Goal: Information Seeking & Learning: Learn about a topic

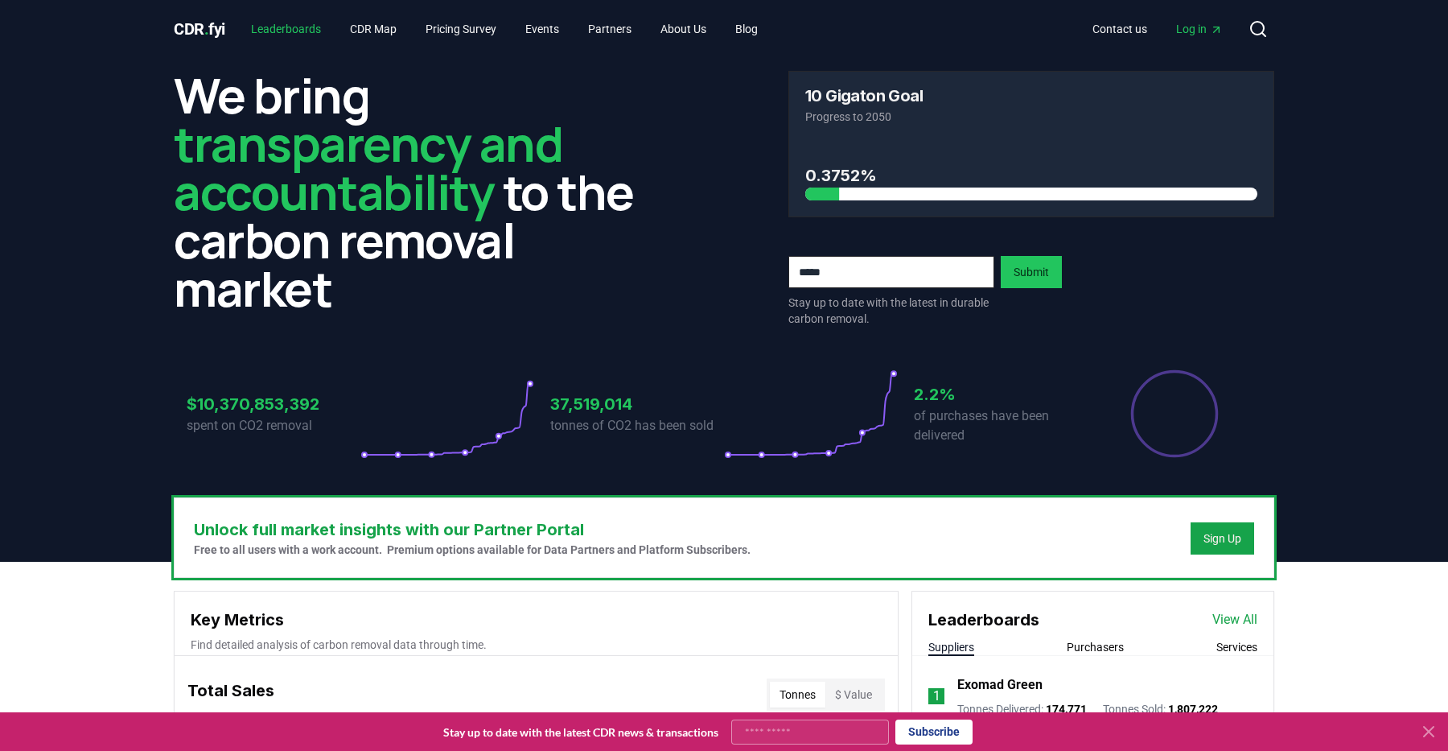
click at [289, 36] on link "Leaderboards" at bounding box center [286, 28] width 96 height 29
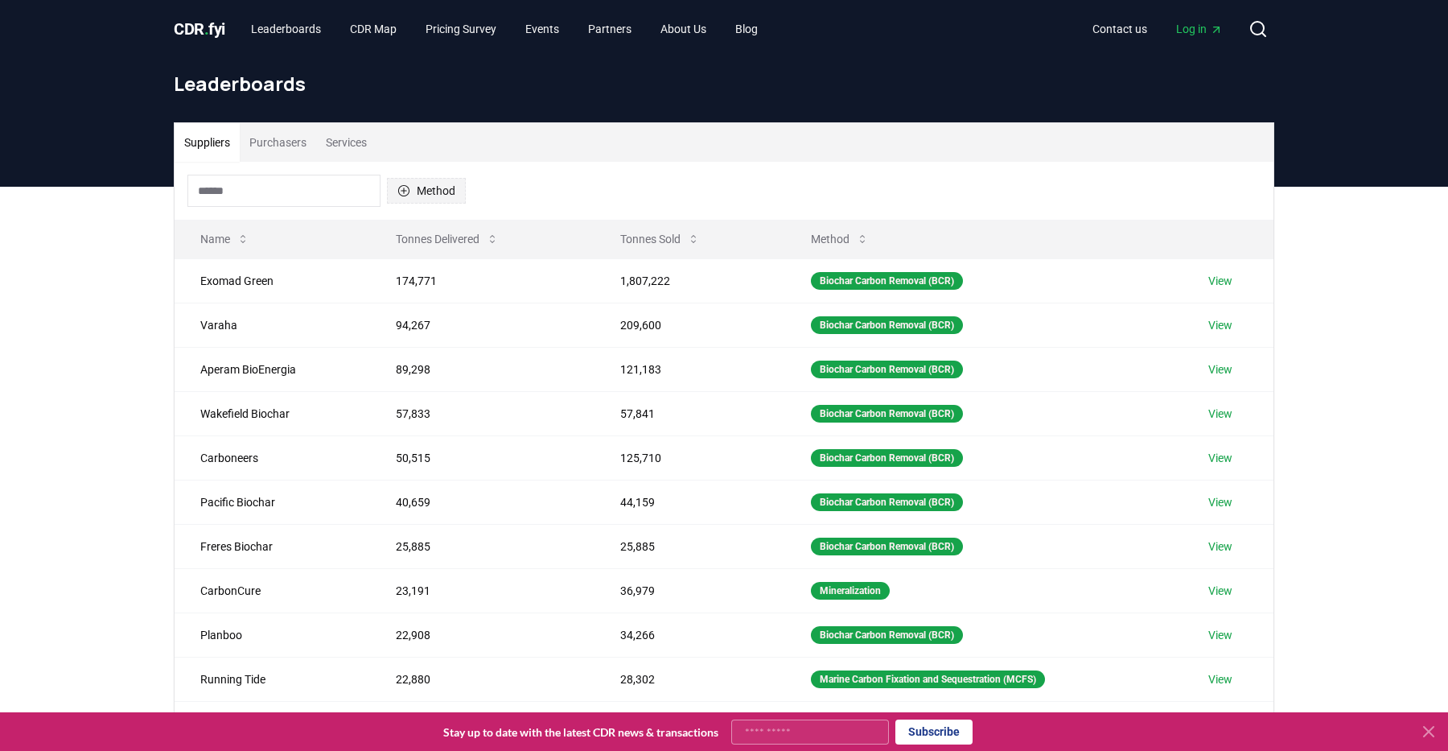
click at [420, 191] on button "Method" at bounding box center [426, 191] width 79 height 26
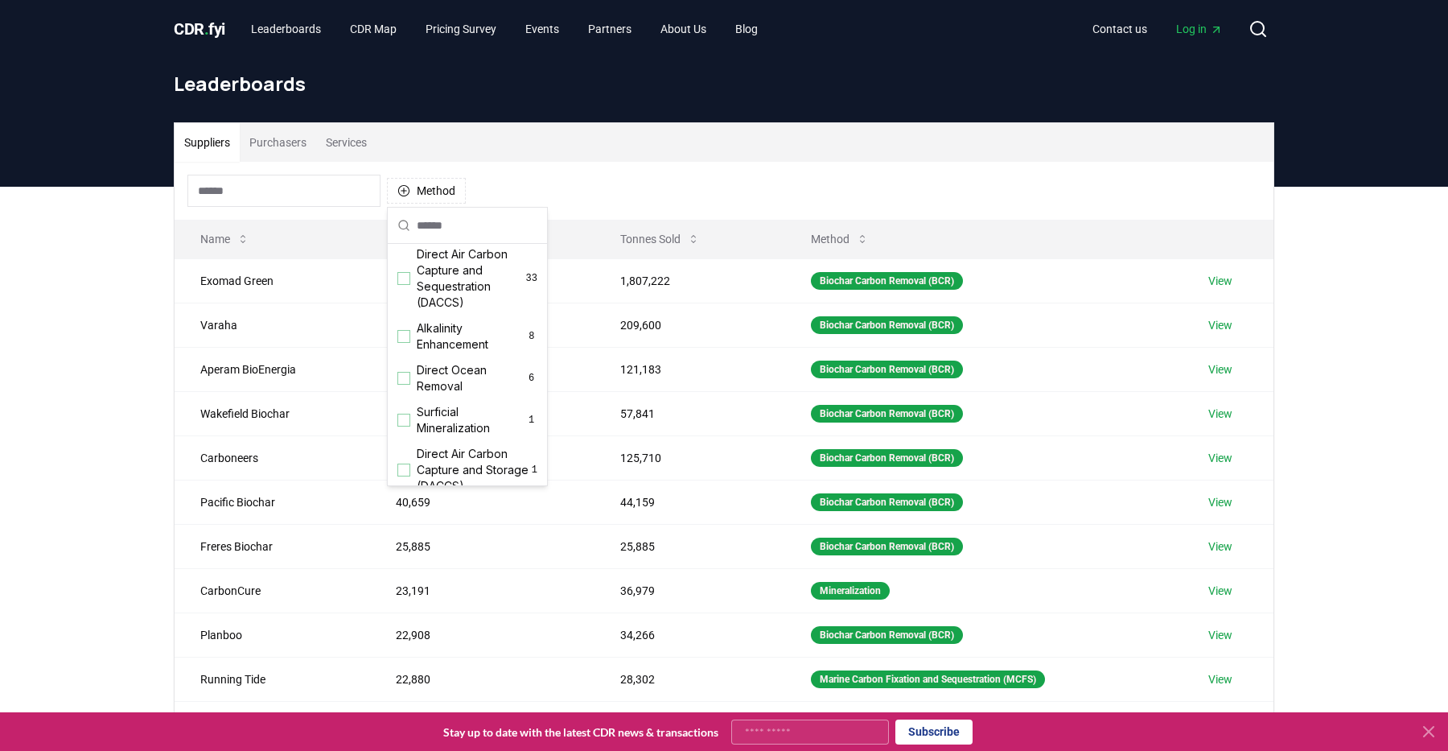
scroll to position [373, 0]
click at [426, 342] on span "Alkalinity Enhancement" at bounding box center [471, 335] width 109 height 32
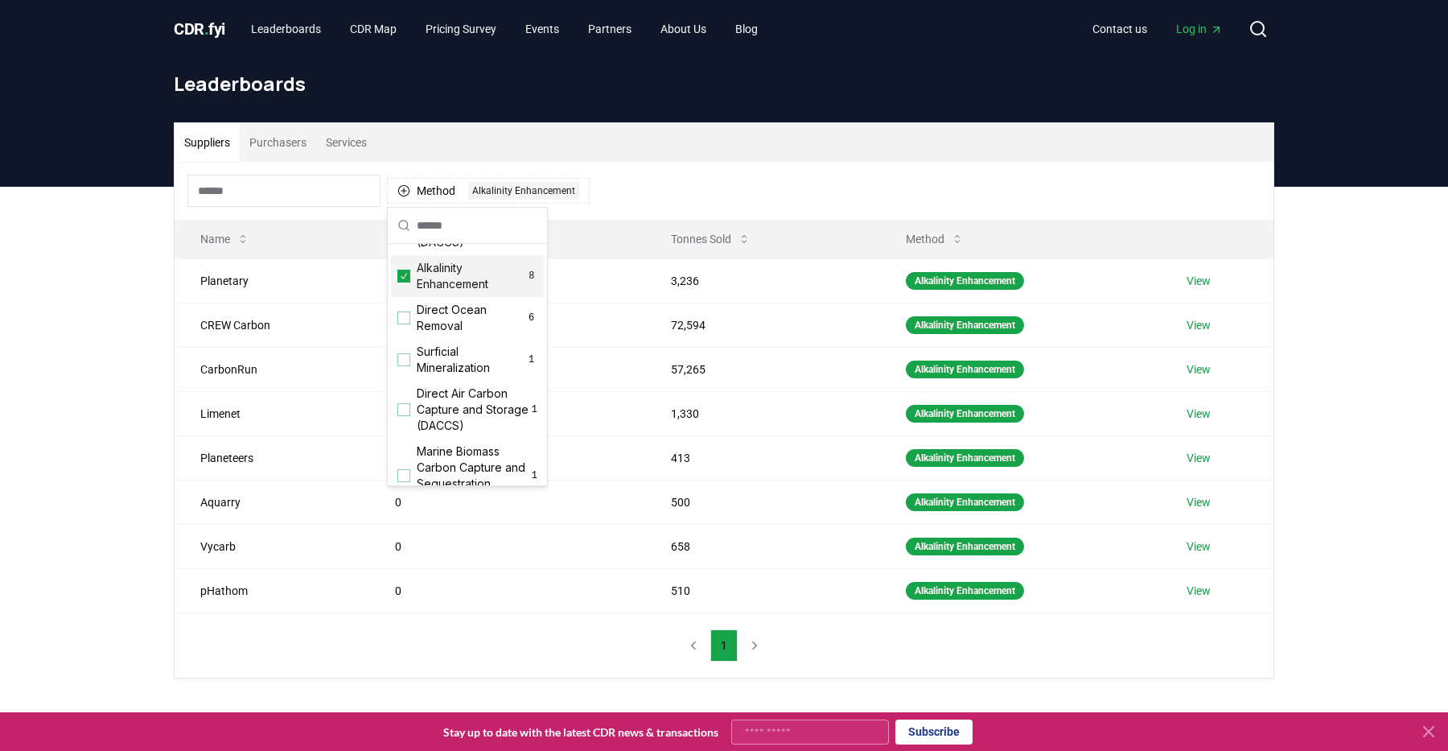
scroll to position [447, 0]
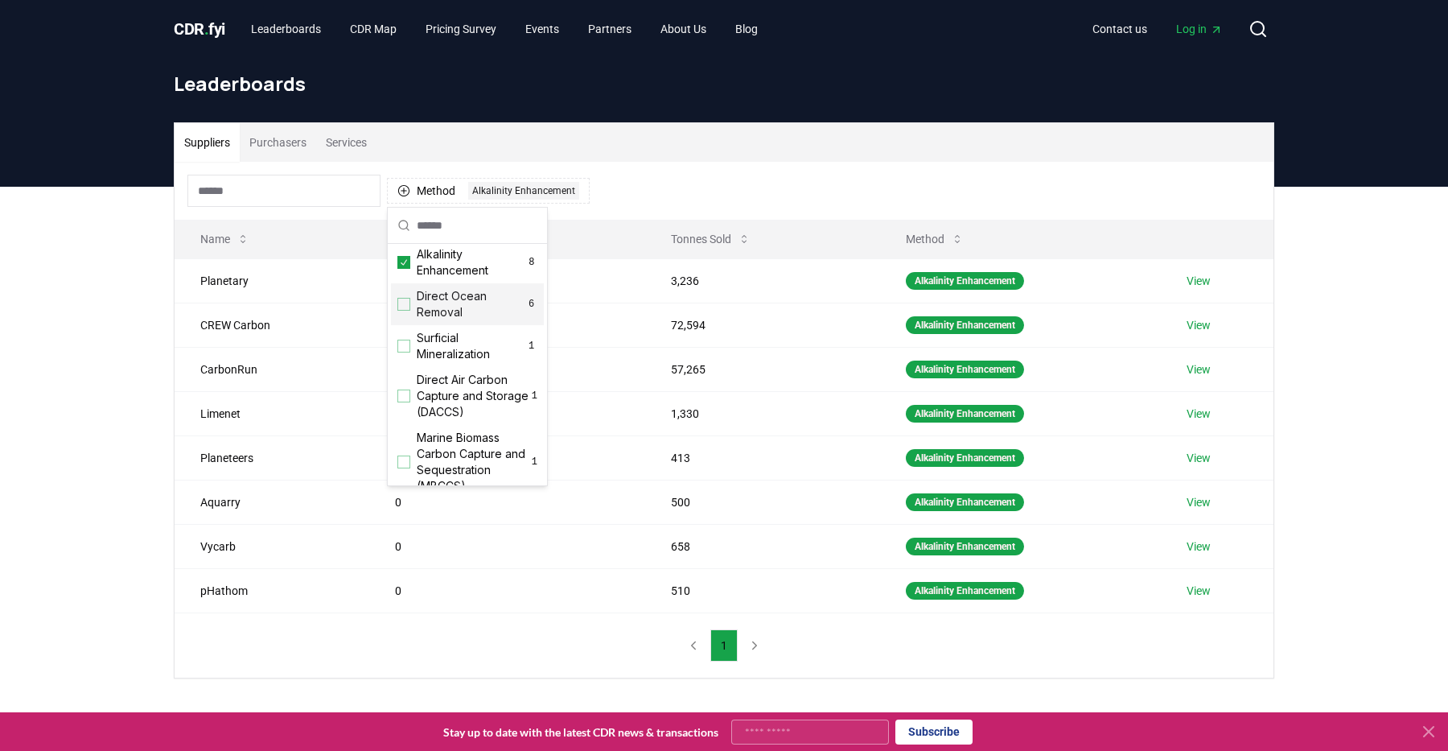
click at [428, 319] on span "Direct Ocean Removal" at bounding box center [471, 304] width 109 height 32
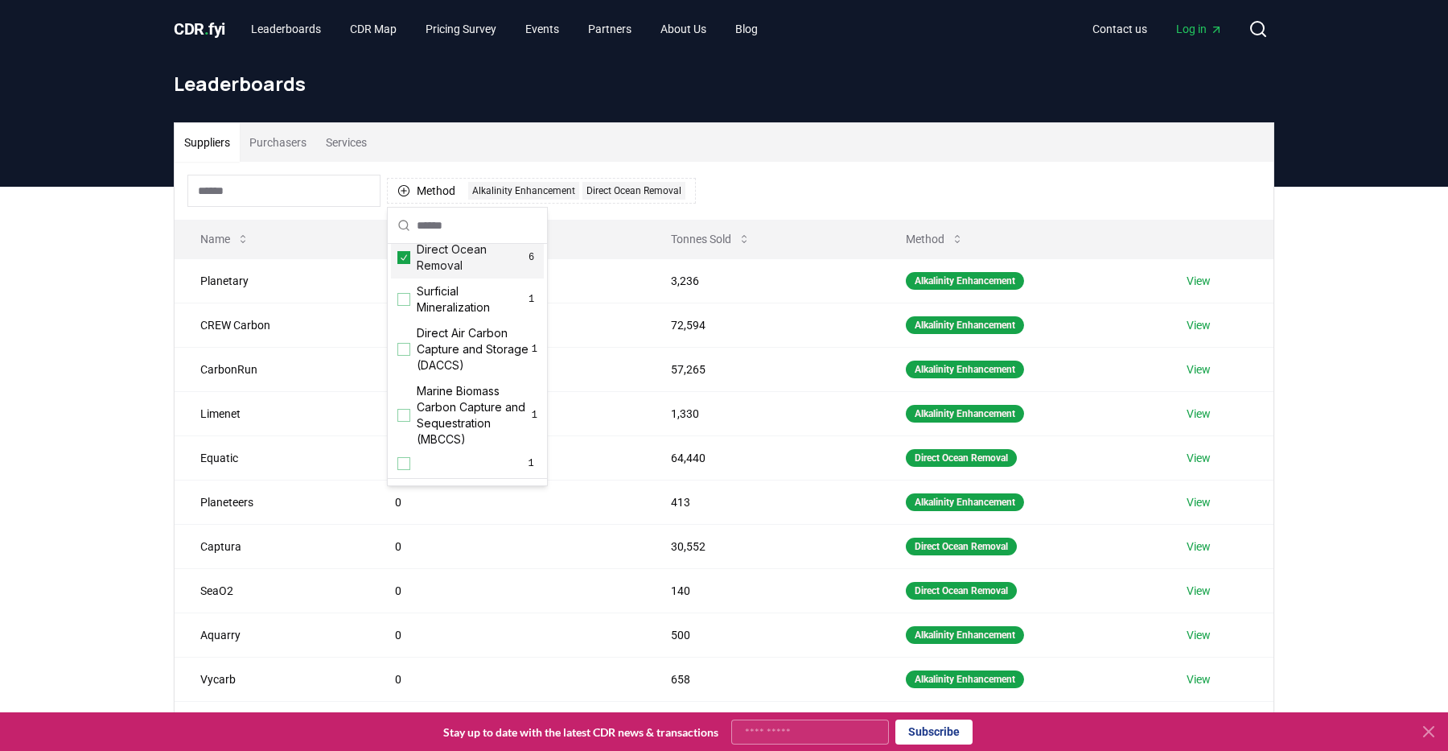
scroll to position [519, 0]
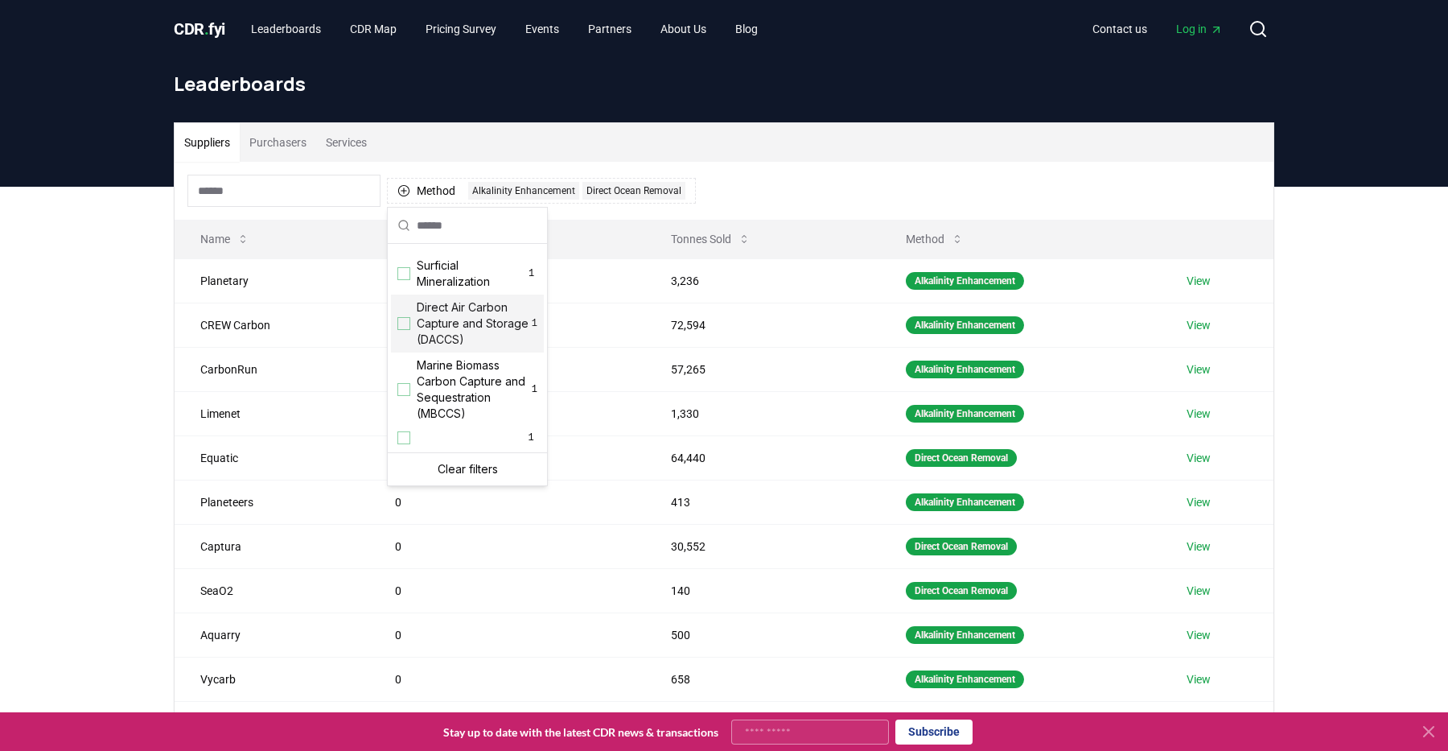
click at [130, 374] on div "Suppliers Purchasers Services Method 2 Alkalinity Enhancement Direct Ocean Remo…" at bounding box center [724, 509] width 1448 height 644
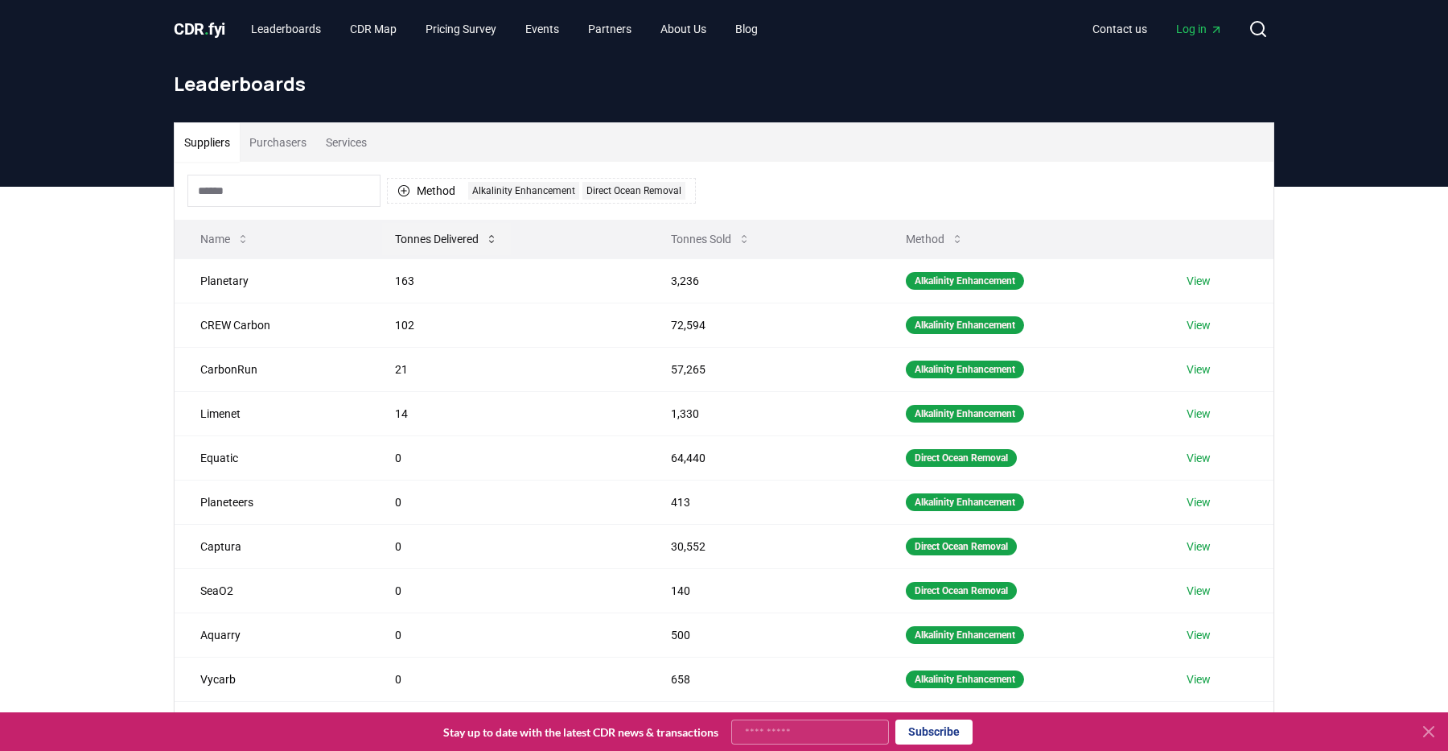
click at [473, 235] on button "Tonnes Delivered" at bounding box center [446, 239] width 129 height 32
click at [473, 235] on button "Tonnes Delivered" at bounding box center [449, 239] width 129 height 32
click at [685, 237] on button "Tonnes Sold" at bounding box center [710, 239] width 105 height 32
click at [685, 237] on button "Tonnes Sold" at bounding box center [712, 239] width 105 height 32
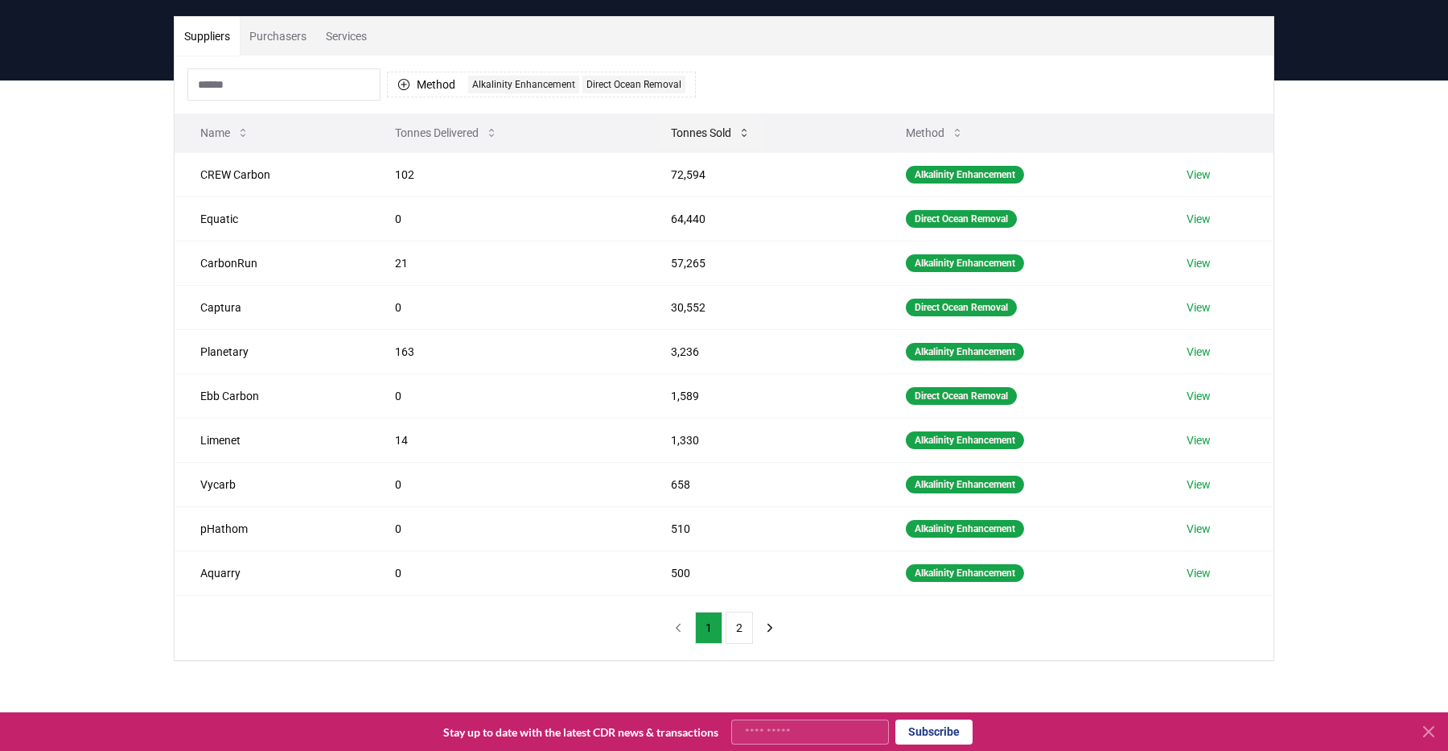
scroll to position [108, 0]
